Goal: Task Accomplishment & Management: Use online tool/utility

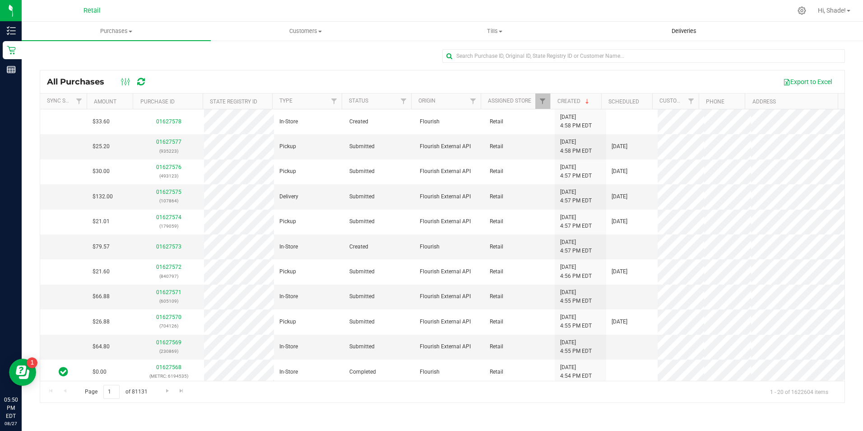
click at [689, 29] on span "Deliveries" at bounding box center [684, 31] width 49 height 8
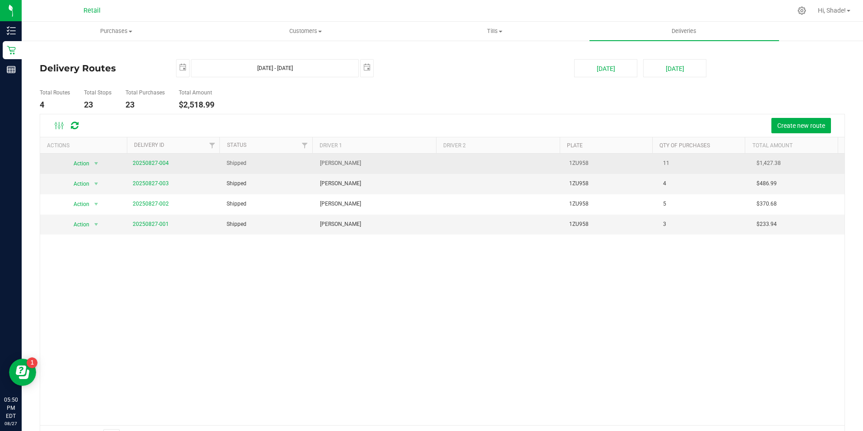
click at [158, 158] on td "20250827-004" at bounding box center [173, 163] width 93 height 20
click at [156, 159] on span "20250827-004" at bounding box center [151, 163] width 36 height 9
click at [155, 163] on link "20250827-004" at bounding box center [151, 163] width 36 height 6
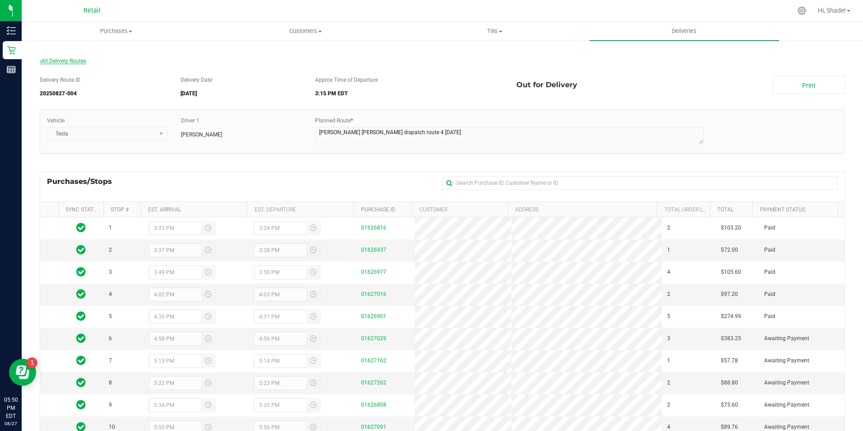
click at [67, 63] on span "All Delivery Routes" at bounding box center [63, 61] width 47 height 6
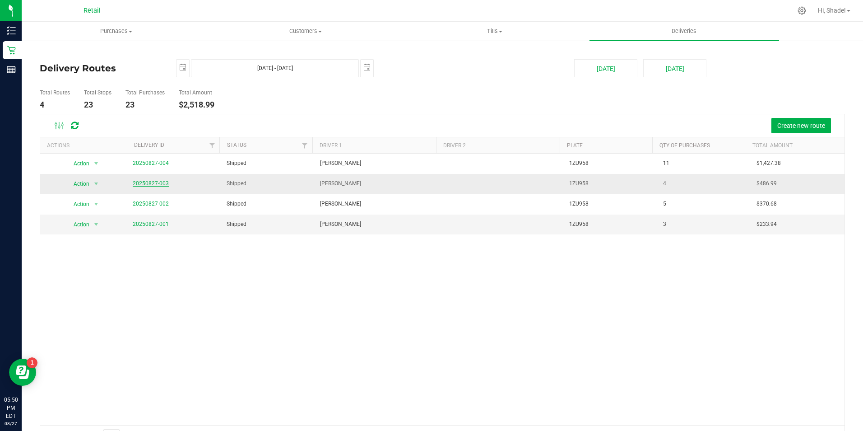
click at [153, 183] on link "20250827-003" at bounding box center [151, 183] width 36 height 6
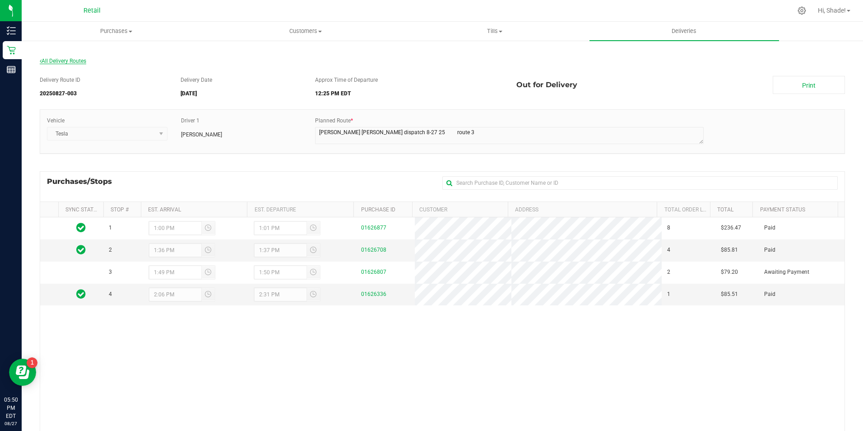
click at [67, 62] on span "All Delivery Routes" at bounding box center [63, 61] width 47 height 6
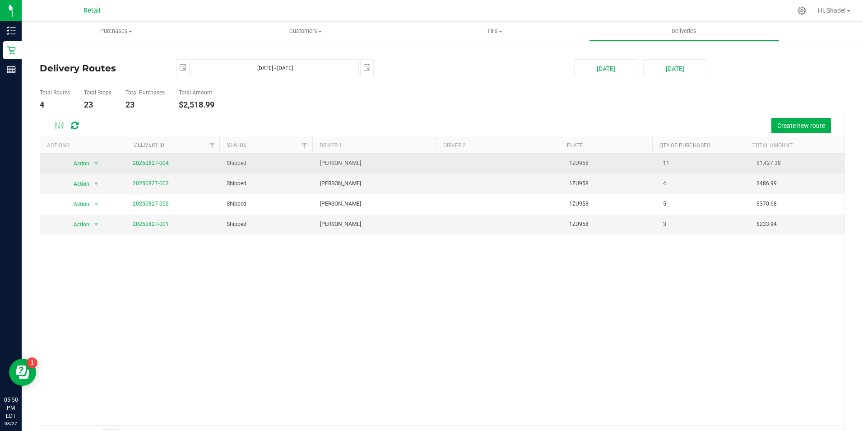
click at [138, 163] on link "20250827-004" at bounding box center [151, 163] width 36 height 6
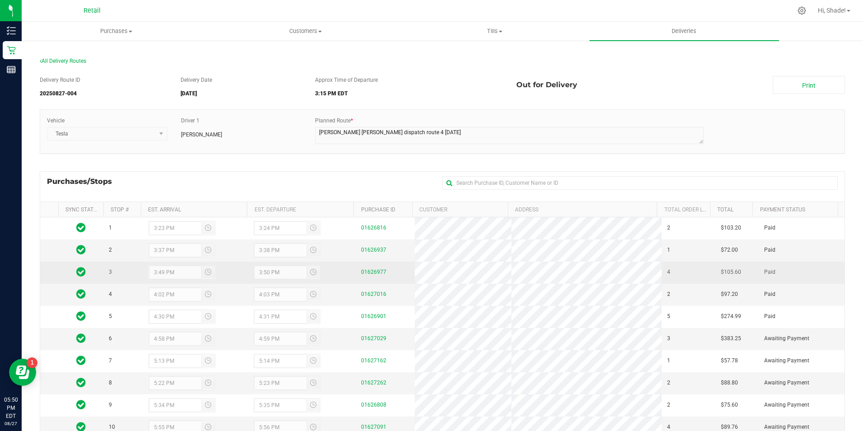
scroll to position [45, 0]
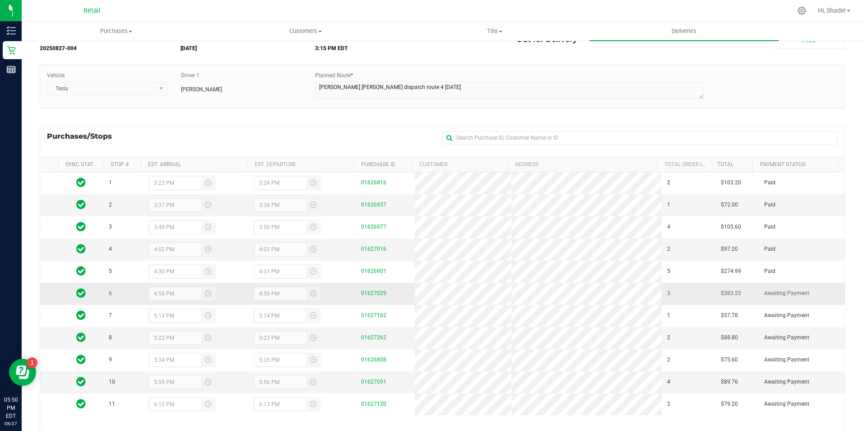
click at [79, 292] on icon at bounding box center [80, 292] width 9 height 11
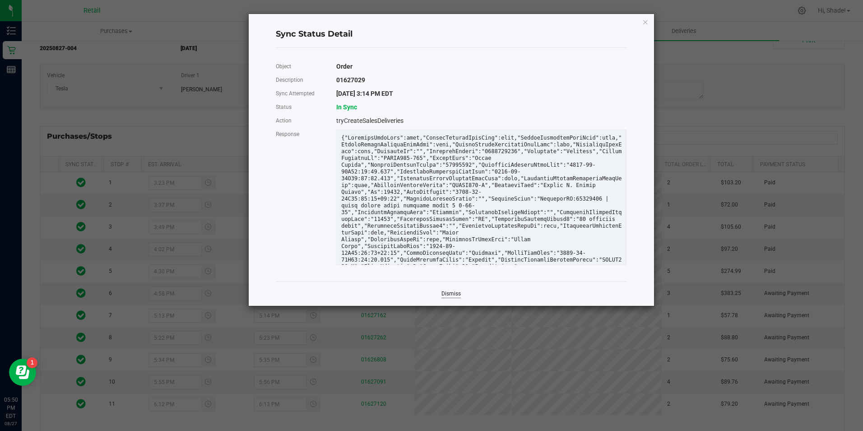
click at [447, 293] on link "Dismiss" at bounding box center [451, 294] width 19 height 8
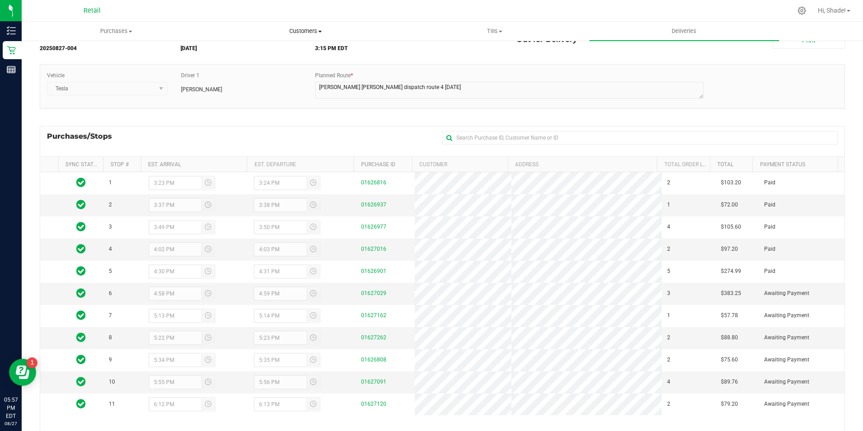
click at [302, 30] on span "Customers" at bounding box center [305, 31] width 188 height 8
click at [238, 48] on ul "All customers Add a new customer All physicians" at bounding box center [305, 65] width 189 height 49
click at [237, 51] on span "All customers" at bounding box center [243, 55] width 65 height 8
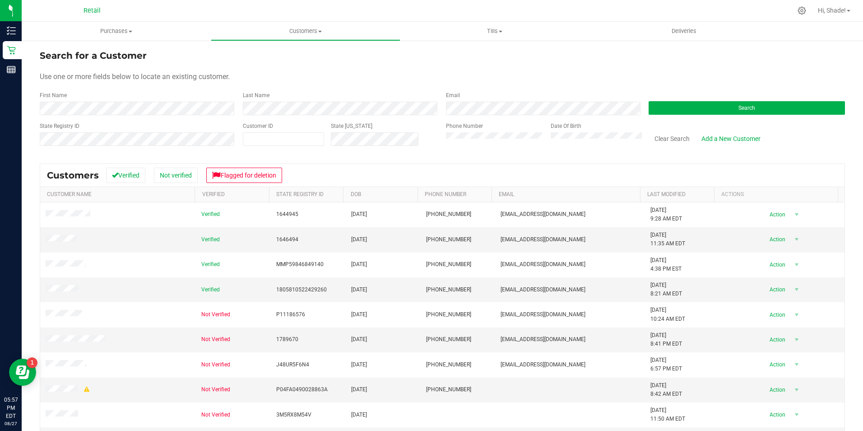
click at [189, 98] on div "First Name" at bounding box center [138, 103] width 196 height 24
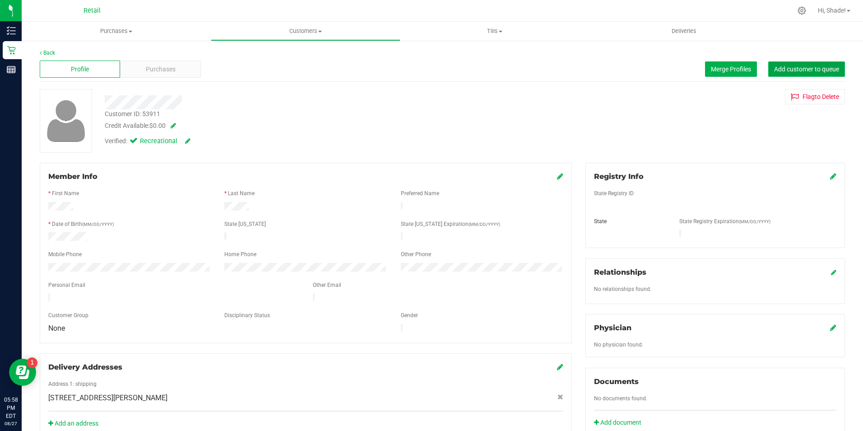
click at [780, 65] on span "Add customer to queue" at bounding box center [806, 68] width 65 height 7
